Goal: Information Seeking & Learning: Find specific fact

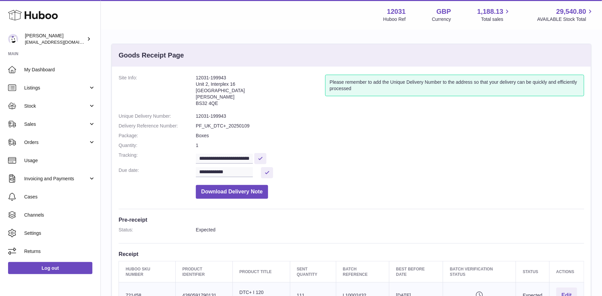
click at [50, 107] on span "Stock" at bounding box center [56, 106] width 64 height 6
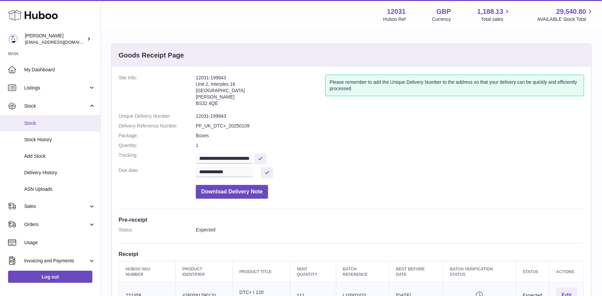
click at [47, 126] on link "Stock" at bounding box center [50, 123] width 101 height 16
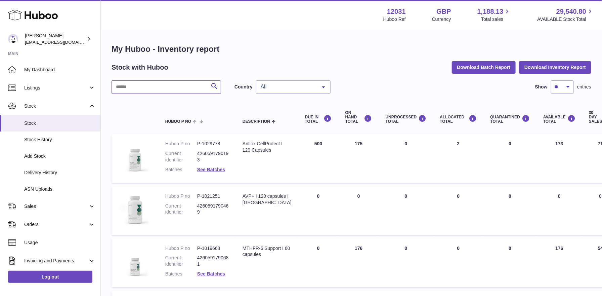
click at [142, 88] on input "text" at bounding box center [167, 86] width 110 height 13
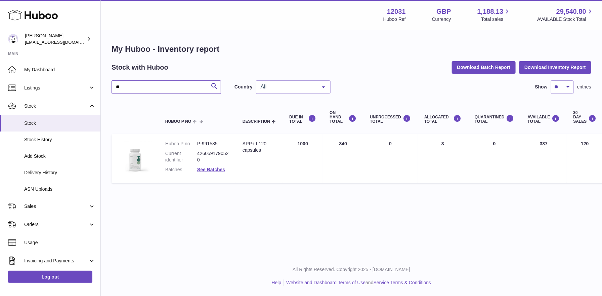
type input "*"
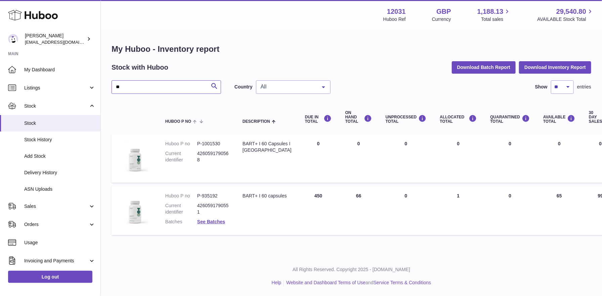
type input "*"
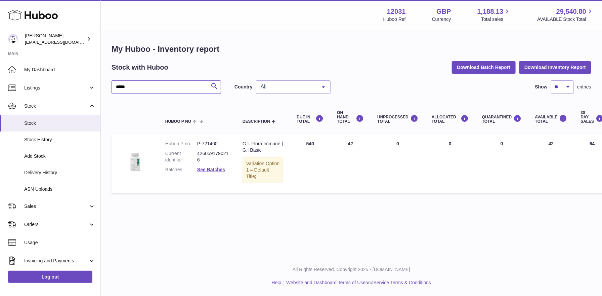
type input "*****"
click at [41, 173] on span "Delivery History" at bounding box center [59, 172] width 71 height 6
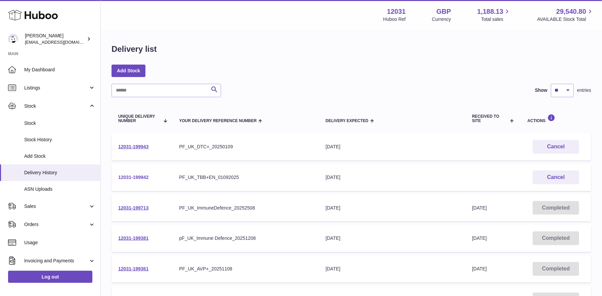
click at [138, 177] on link "12031-199942" at bounding box center [133, 176] width 30 height 5
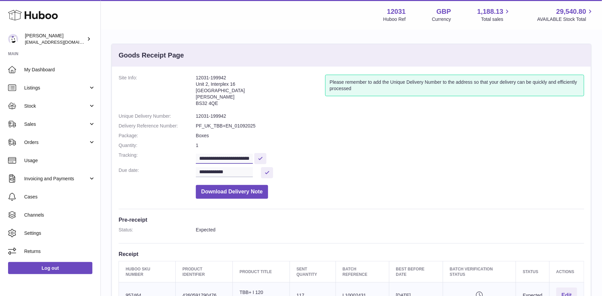
scroll to position [0, 10]
drag, startPoint x: 232, startPoint y: 159, endPoint x: 303, endPoint y: 166, distance: 71.0
click at [303, 166] on dl "**********" at bounding box center [352, 138] width 466 height 127
click at [46, 113] on link "Stock" at bounding box center [50, 106] width 101 height 18
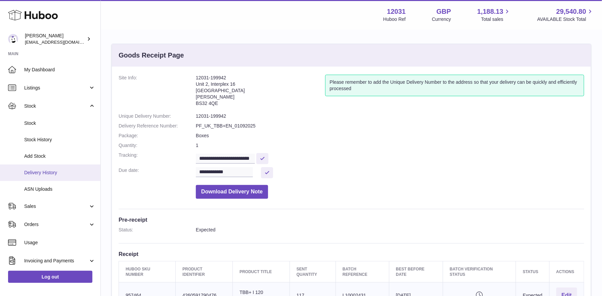
click at [48, 174] on span "Delivery History" at bounding box center [59, 172] width 71 height 6
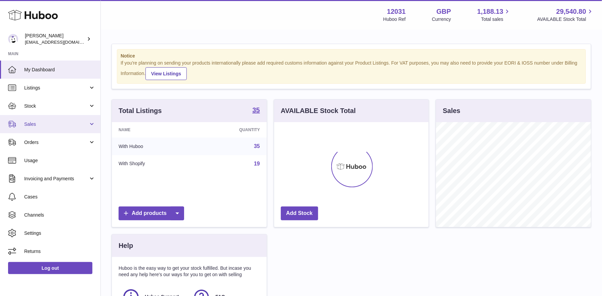
scroll to position [105, 155]
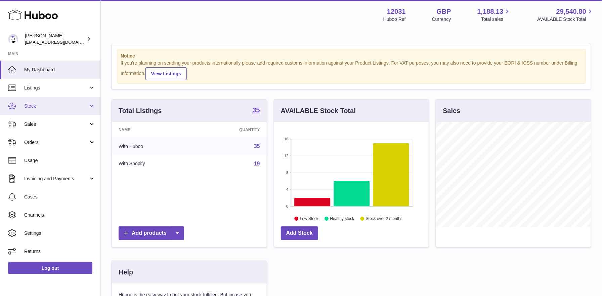
click at [59, 109] on span "Stock" at bounding box center [56, 106] width 64 height 6
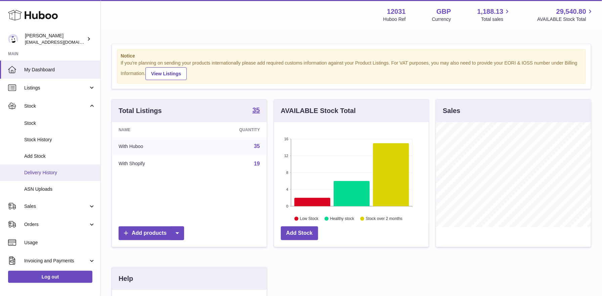
click at [52, 167] on link "Delivery History" at bounding box center [50, 172] width 101 height 16
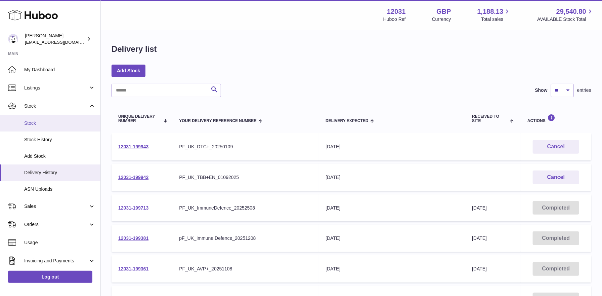
click at [50, 121] on span "Stock" at bounding box center [59, 123] width 71 height 6
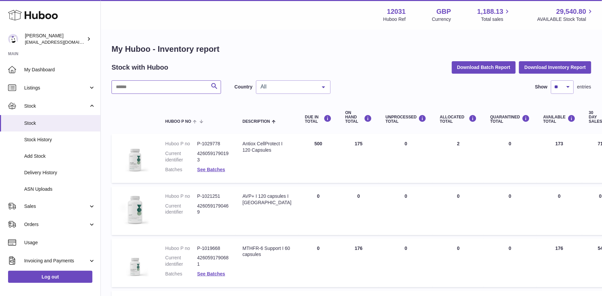
click at [142, 92] on input "text" at bounding box center [167, 86] width 110 height 13
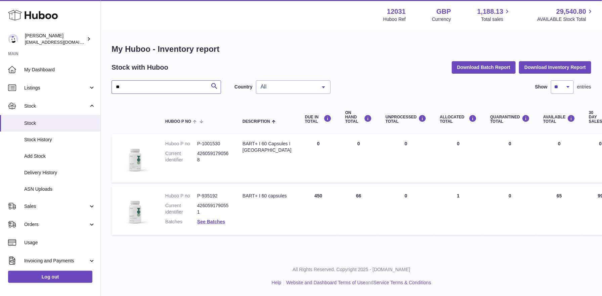
type input "*"
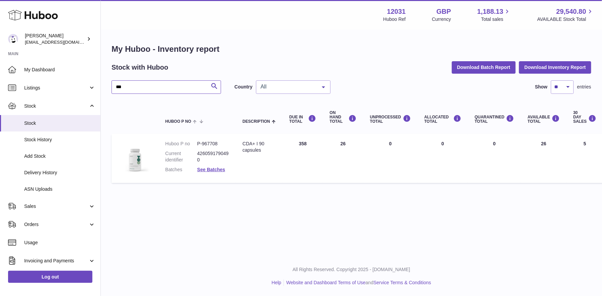
type input "***"
drag, startPoint x: 196, startPoint y: 153, endPoint x: 229, endPoint y: 152, distance: 32.3
click at [229, 152] on dl "Huboo P no P-967708 Current identifier 4260591790490 Batches See Batches" at bounding box center [197, 159] width 64 height 36
click at [212, 160] on dd "4260591790490" at bounding box center [213, 156] width 32 height 13
